Goal: Transaction & Acquisition: Purchase product/service

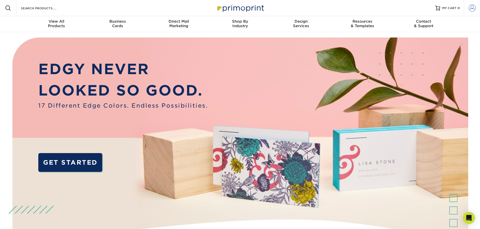
click at [466, 9] on link "Account" at bounding box center [472, 8] width 16 height 16
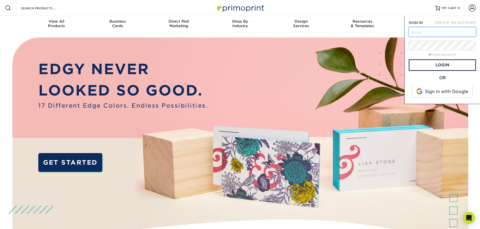
click at [427, 32] on input "text" at bounding box center [441, 32] width 67 height 10
type input "[PERSON_NAME][EMAIL_ADDRESS][DOMAIN_NAME]"
click at [447, 63] on link "Login" at bounding box center [441, 65] width 67 height 12
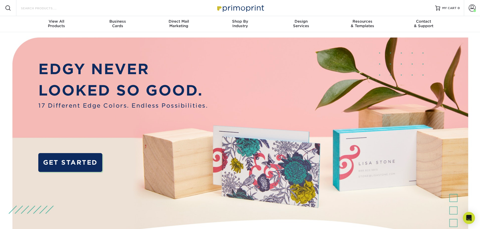
click at [38, 11] on input "Search Products" at bounding box center [44, 8] width 49 height 6
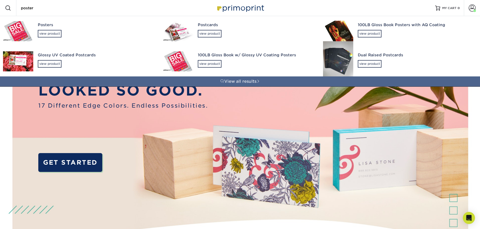
type input "poster"
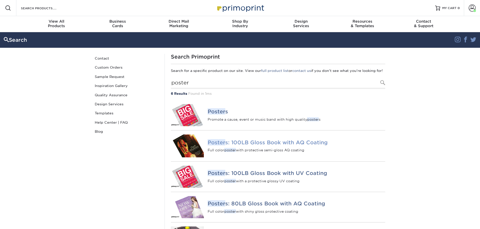
click at [185, 152] on img at bounding box center [187, 146] width 33 height 23
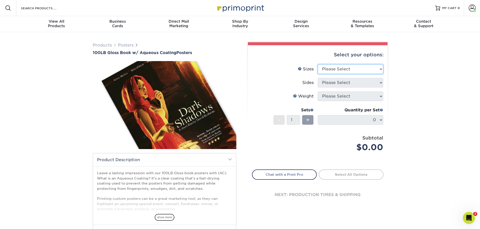
click at [362, 74] on select "Please Select 11.5" x 17.5" 12" x 18" 13" x 19" 18" x 24" 19" x 27" 24" x 36" 2…" at bounding box center [350, 69] width 65 height 10
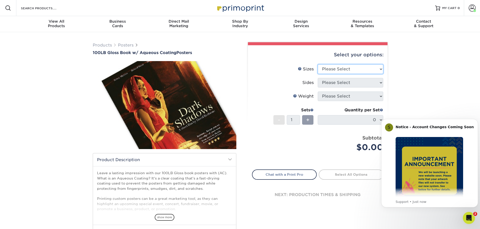
select select "24.00x36.00"
click at [318, 64] on select "Please Select 11.5" x 17.5" 12" x 18" 13" x 19" 18" x 24" 19" x 27" 24" x 36" 2…" at bounding box center [350, 69] width 65 height 10
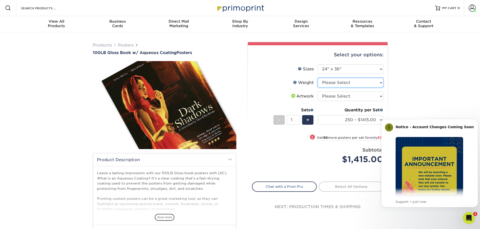
click at [334, 83] on select "Please Select 100LB" at bounding box center [350, 83] width 65 height 10
select select "100LB"
click at [318, 78] on select "Please Select 100LB" at bounding box center [350, 83] width 65 height 10
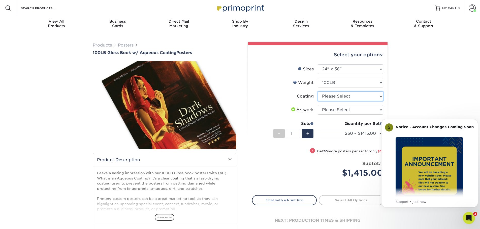
click at [340, 98] on select at bounding box center [350, 97] width 65 height 10
select select "d41dab50-ff65-4f4f-bb17-2afe4d36ae33"
click at [318, 92] on select at bounding box center [350, 97] width 65 height 10
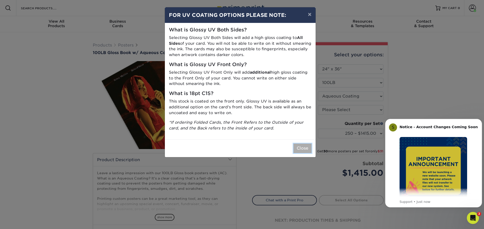
click at [298, 146] on button "Close" at bounding box center [302, 149] width 18 height 10
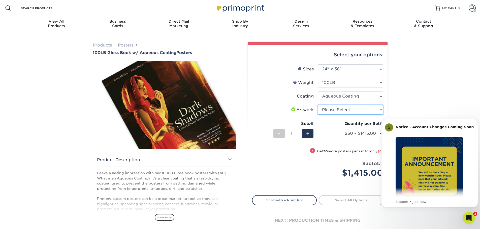
click at [336, 110] on select "Please Select I will upload files I need a design - $150" at bounding box center [350, 110] width 65 height 10
select select "upload"
click at [318, 105] on select "Please Select I will upload files I need a design - $150" at bounding box center [350, 110] width 65 height 10
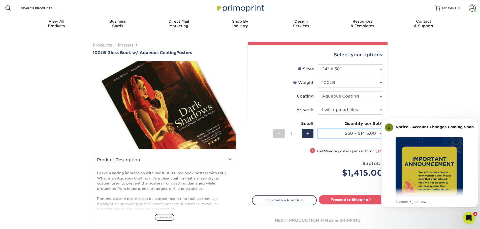
click at [357, 132] on select "250 – $1415.00 300 – $1446.00 400 – $1492.00 500 – $1523.00 750 – $1591.00 1000…" at bounding box center [350, 134] width 65 height 10
click at [398, 9] on div "Resources Menu Search Products Account Welcome, Dustin Account Dashboard Active…" at bounding box center [240, 8] width 480 height 16
